Goal: Task Accomplishment & Management: Use online tool/utility

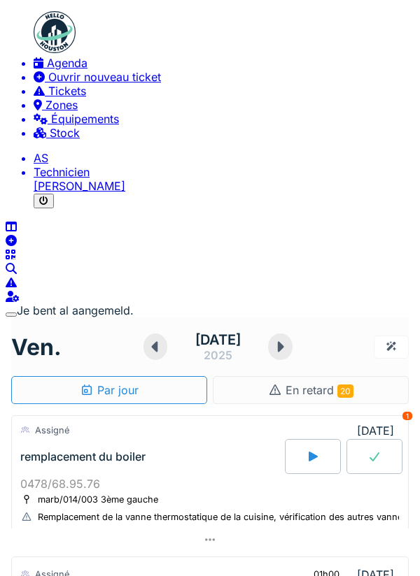
click at [229, 529] on div at bounding box center [209, 540] width 397 height 22
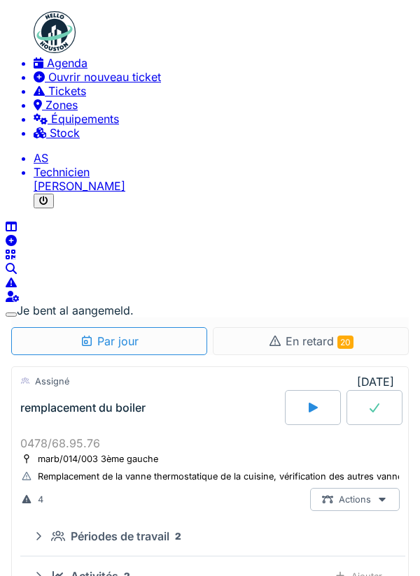
scroll to position [109, 0]
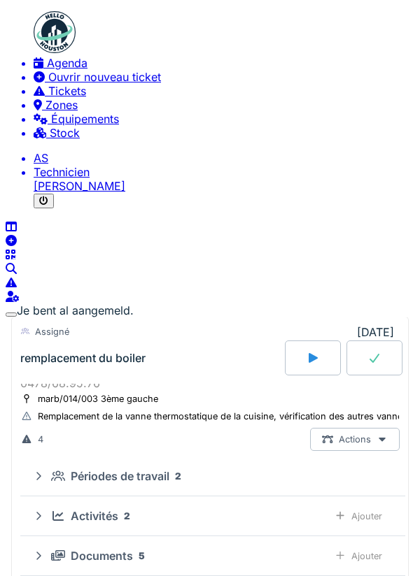
click at [275, 549] on div "Documents 5" at bounding box center [184, 556] width 266 height 14
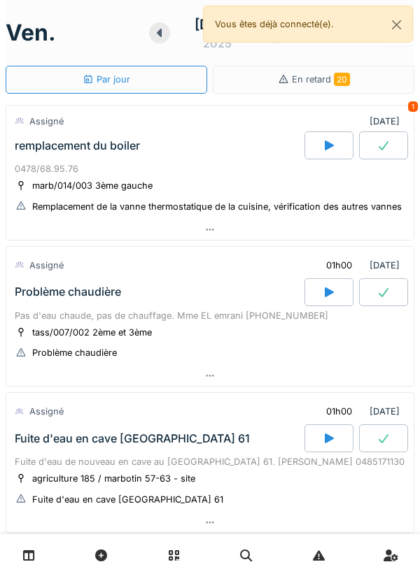
click at [353, 369] on div at bounding box center [209, 376] width 407 height 20
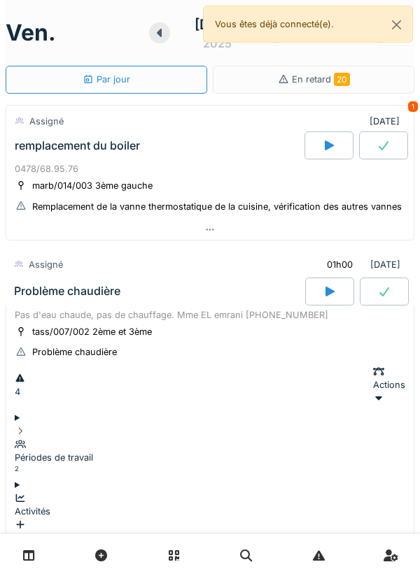
click at [309, 153] on div at bounding box center [328, 146] width 49 height 28
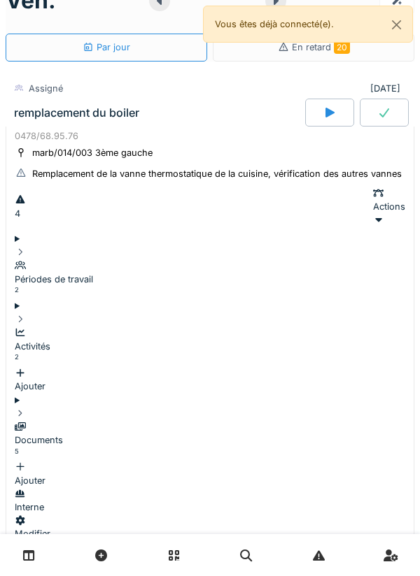
scroll to position [49, 0]
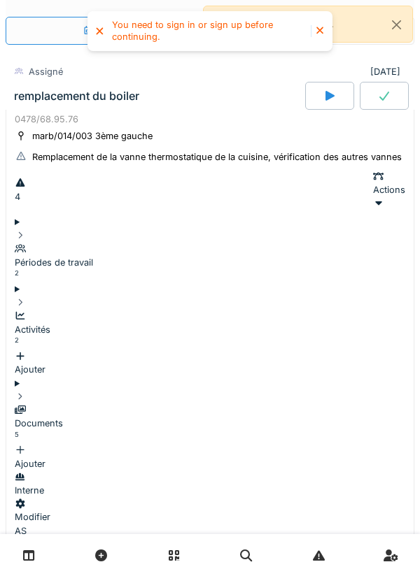
click at [319, 92] on div at bounding box center [329, 96] width 49 height 28
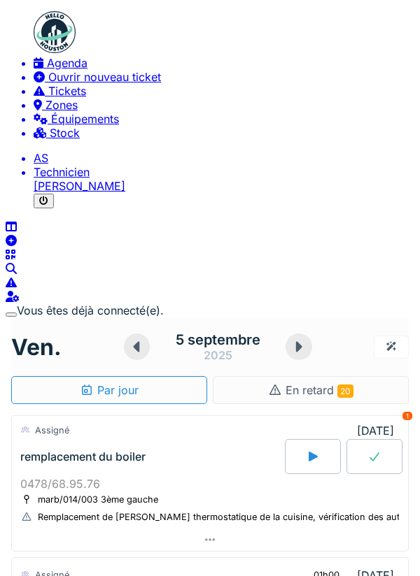
click at [316, 439] on div at bounding box center [313, 456] width 56 height 35
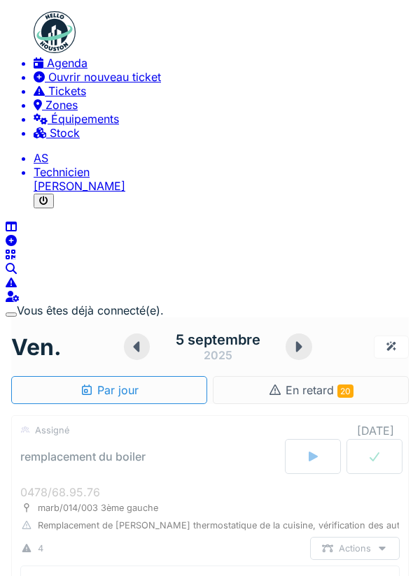
scroll to position [49, 0]
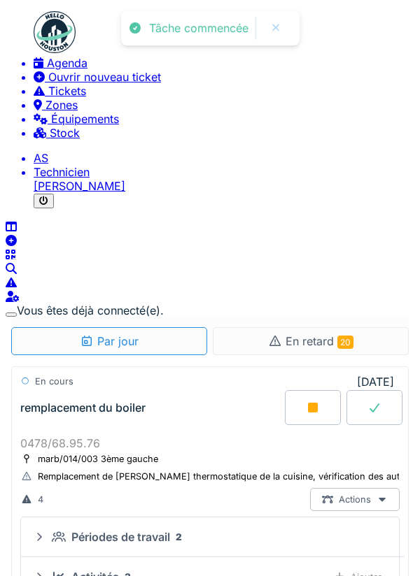
click at [364, 566] on div "Ajouter" at bounding box center [357, 577] width 71 height 23
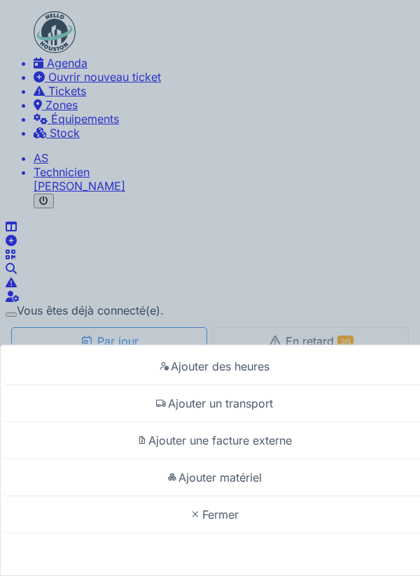
click at [255, 393] on div "Ajouter un transport" at bounding box center [213, 403] width 420 height 37
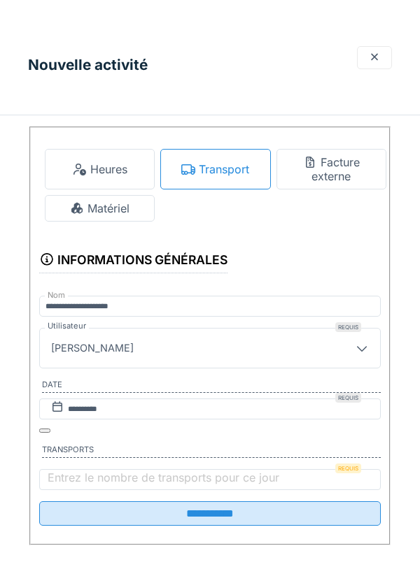
click at [201, 471] on label "Entrez le nombre de transports pour ce jour" at bounding box center [163, 478] width 237 height 14
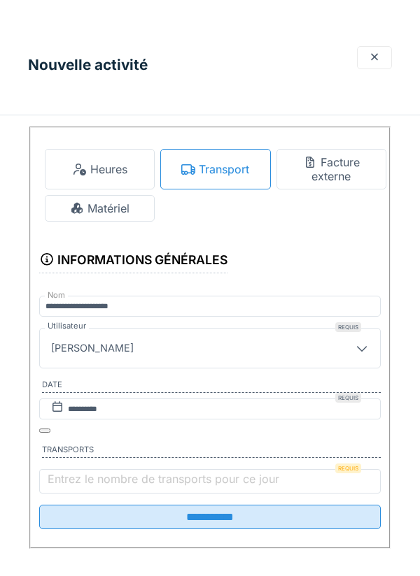
click at [201, 469] on input "Entrez le nombre de transports pour ce jour" at bounding box center [209, 481] width 341 height 24
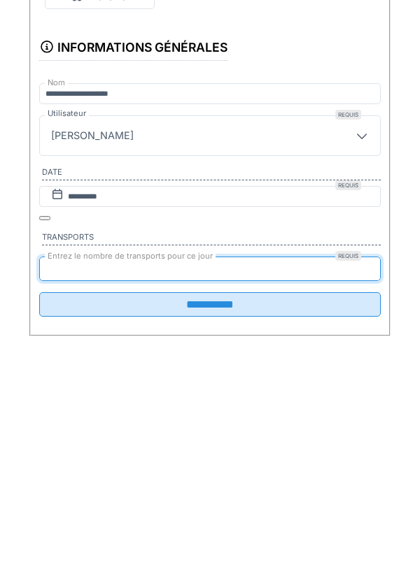
type input "*"
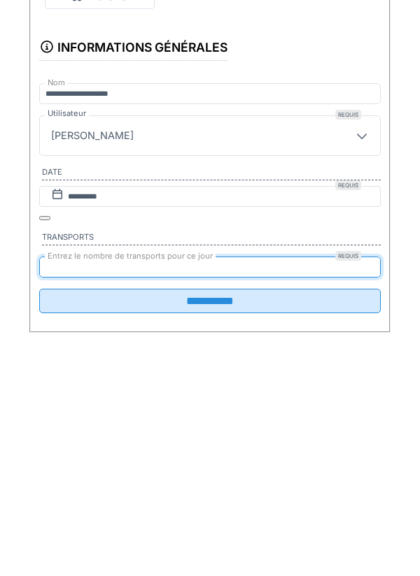
click at [245, 502] on input "**********" at bounding box center [209, 514] width 341 height 24
